Goal: Transaction & Acquisition: Purchase product/service

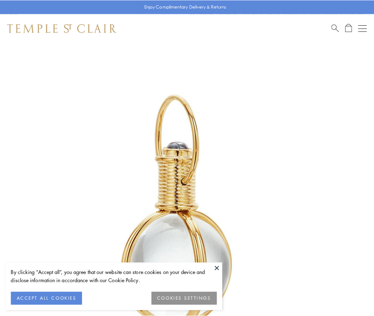
scroll to position [186, 0]
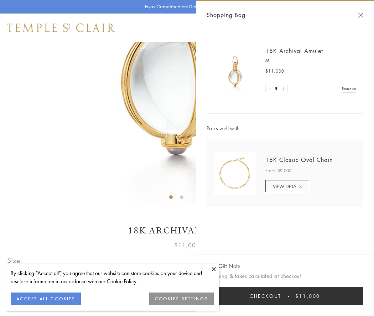
click at [285, 296] on button "Checkout $11,000" at bounding box center [284, 296] width 157 height 19
